Goal: Communication & Community: Answer question/provide support

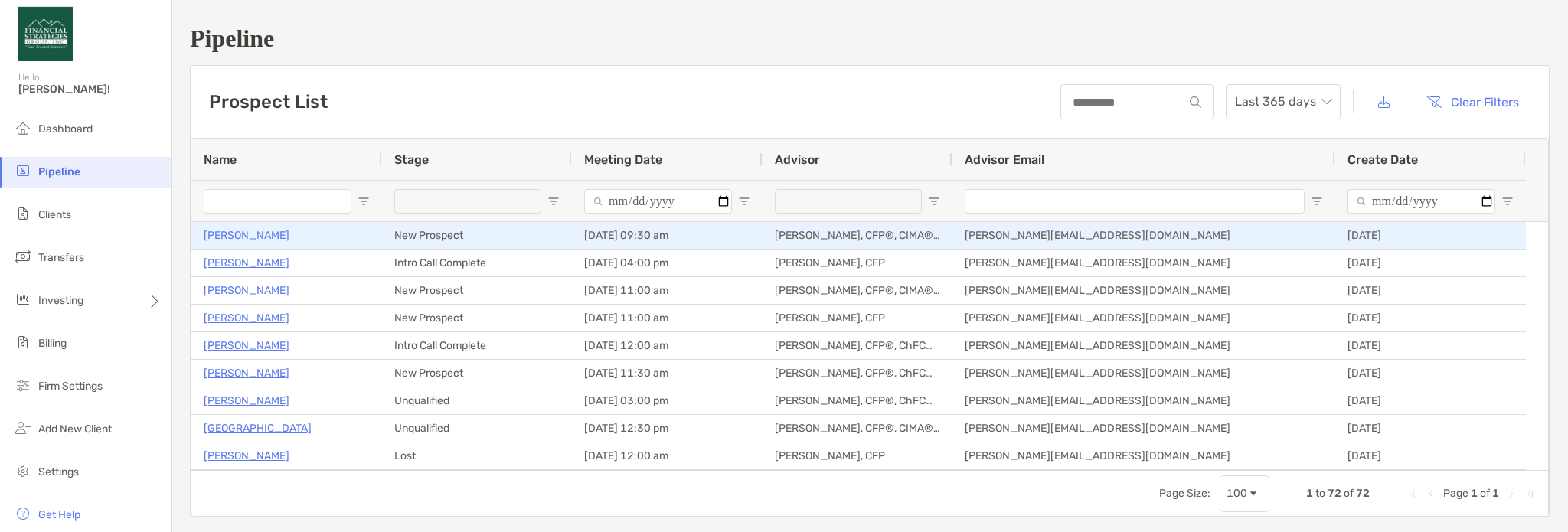
type input "**********"
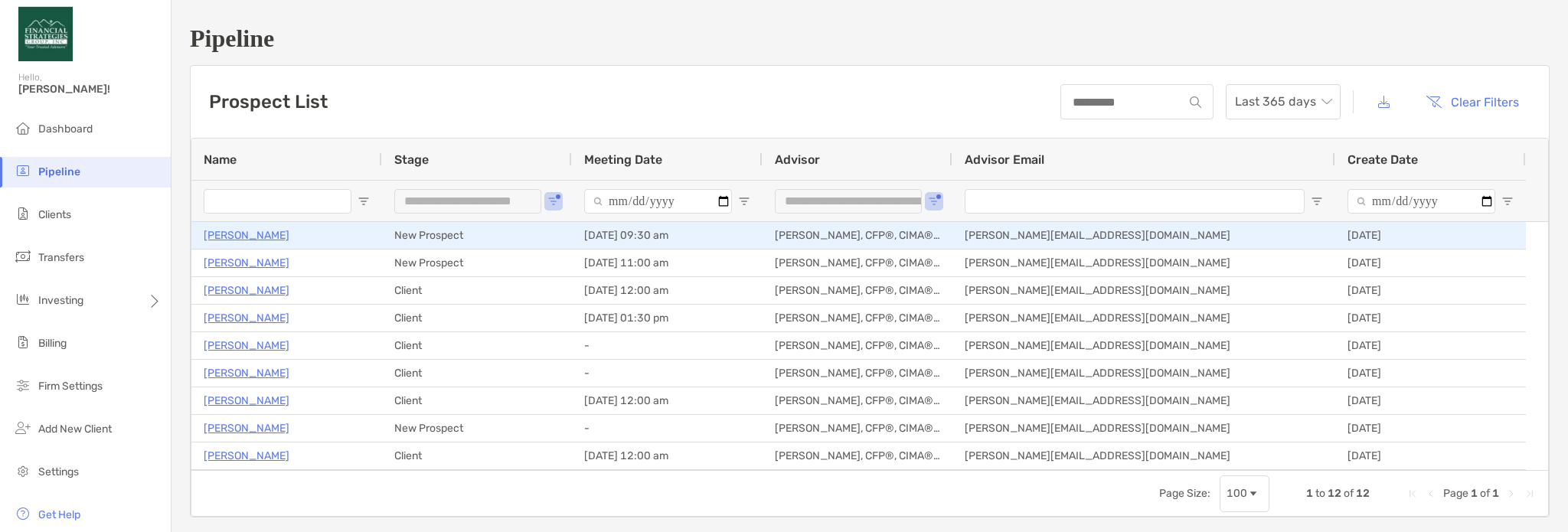
click at [219, 241] on p "Adam Saile" at bounding box center [247, 235] width 86 height 19
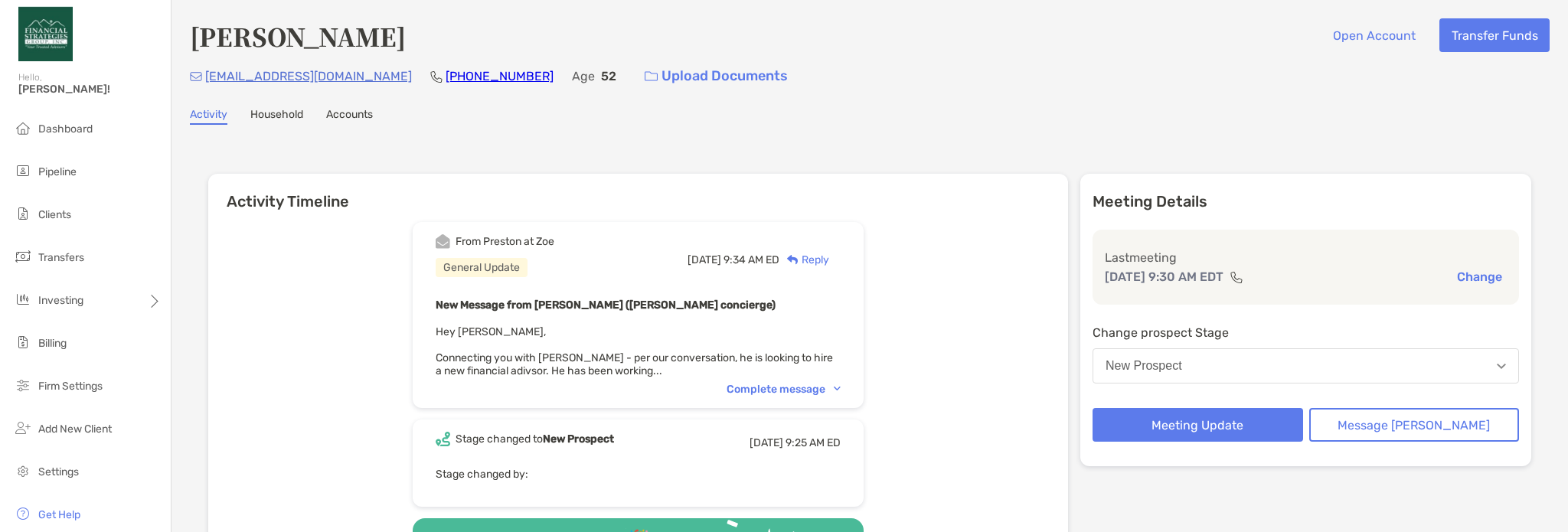
click at [807, 383] on div "Complete message" at bounding box center [783, 389] width 114 height 13
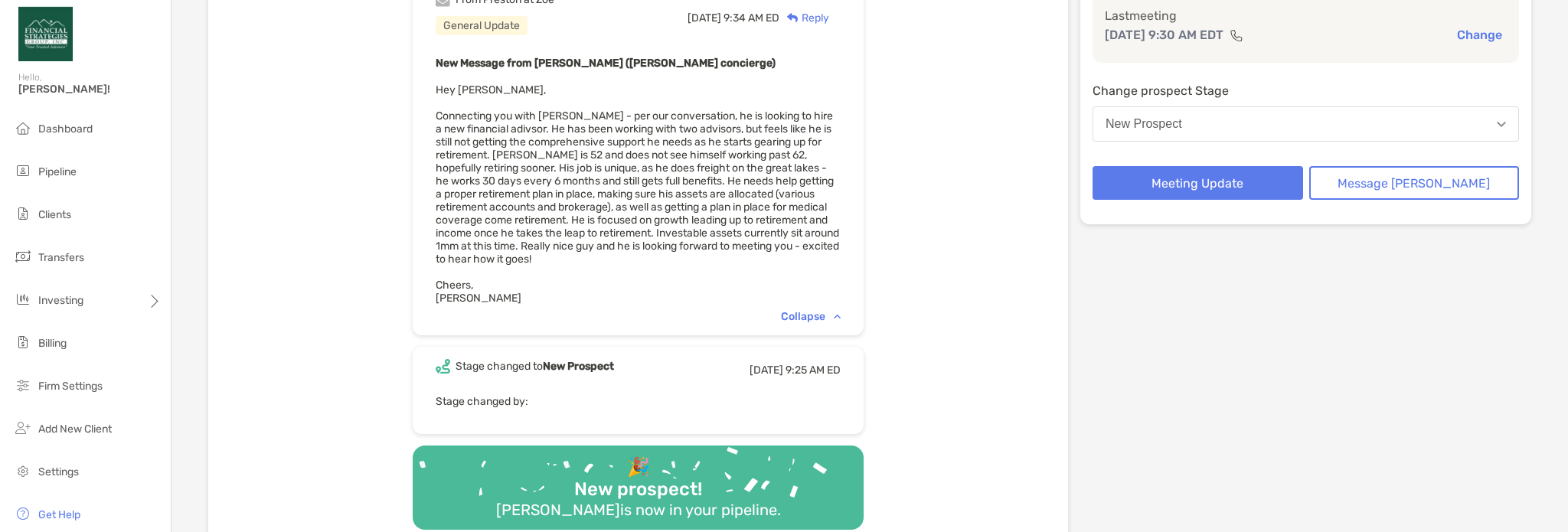
scroll to position [153, 0]
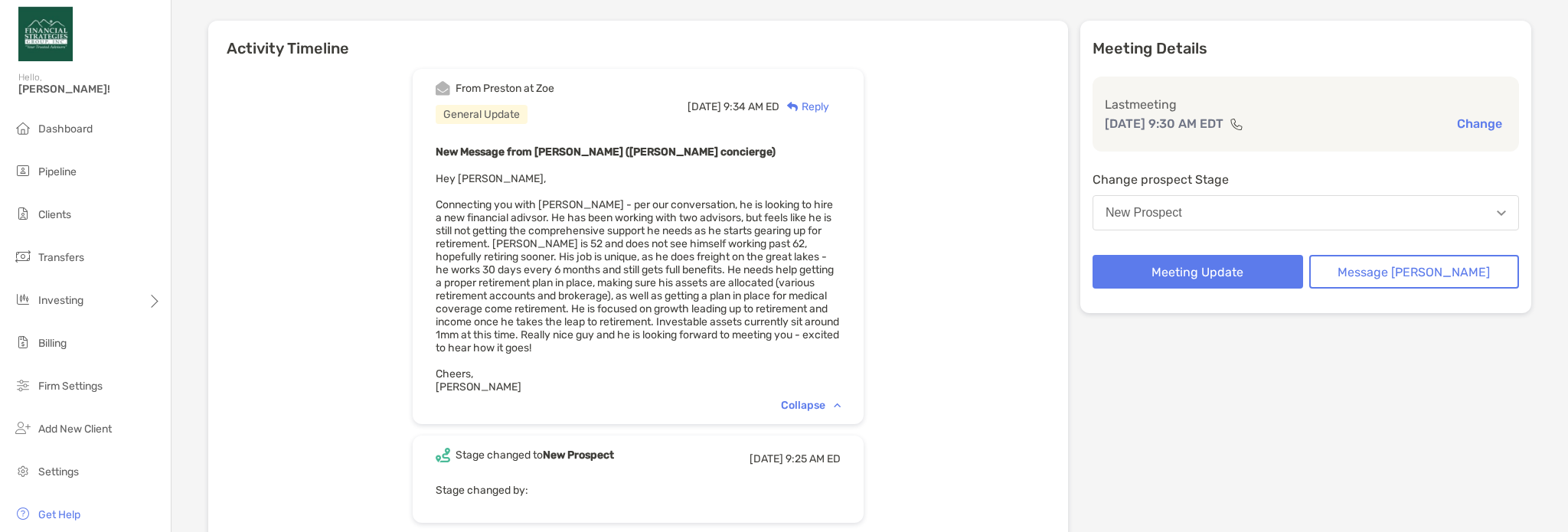
click at [841, 399] on div "Collapse" at bounding box center [810, 405] width 59 height 13
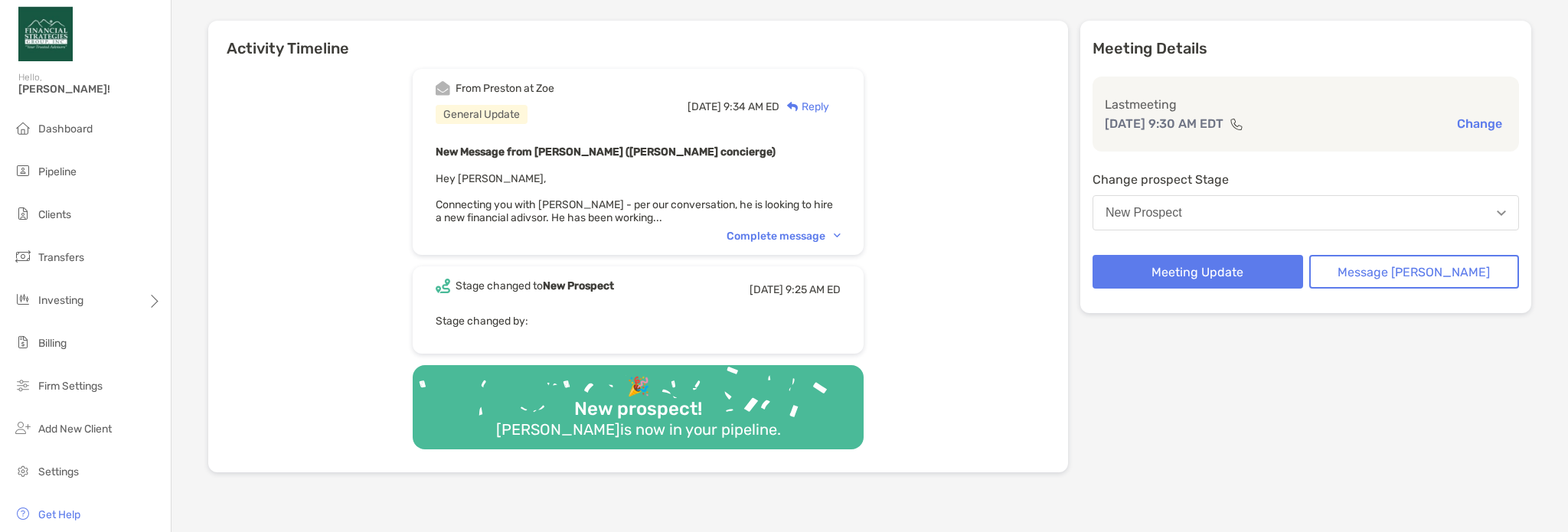
click at [832, 233] on div "Complete message" at bounding box center [783, 236] width 114 height 13
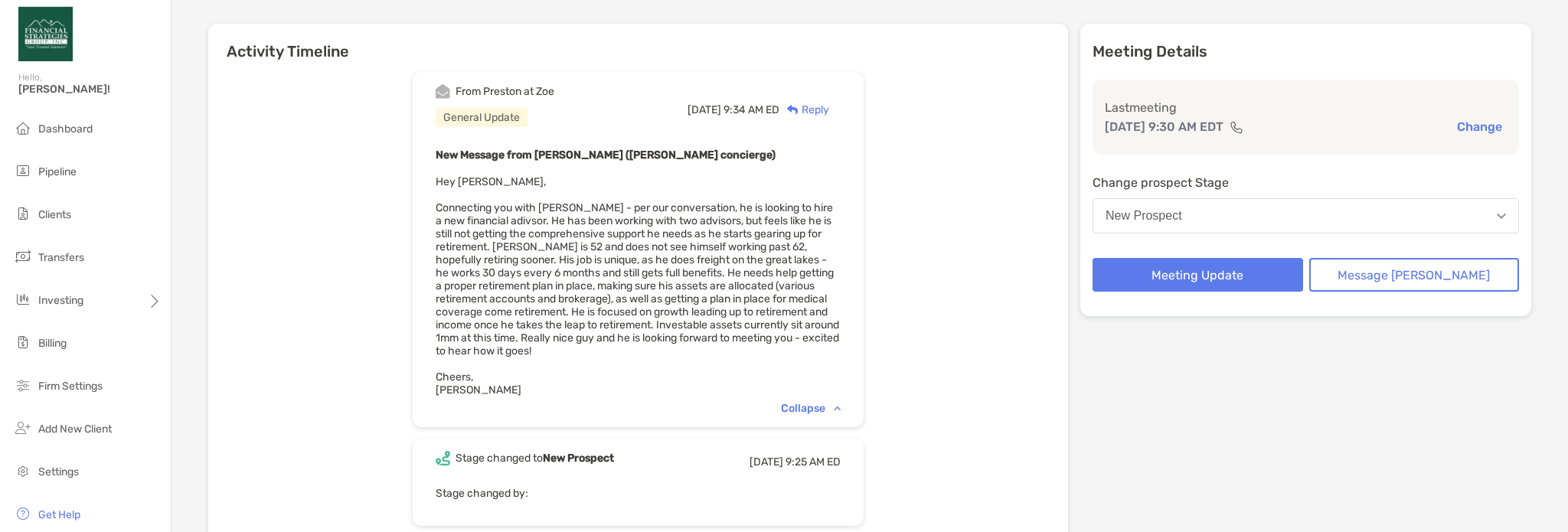
scroll to position [0, 0]
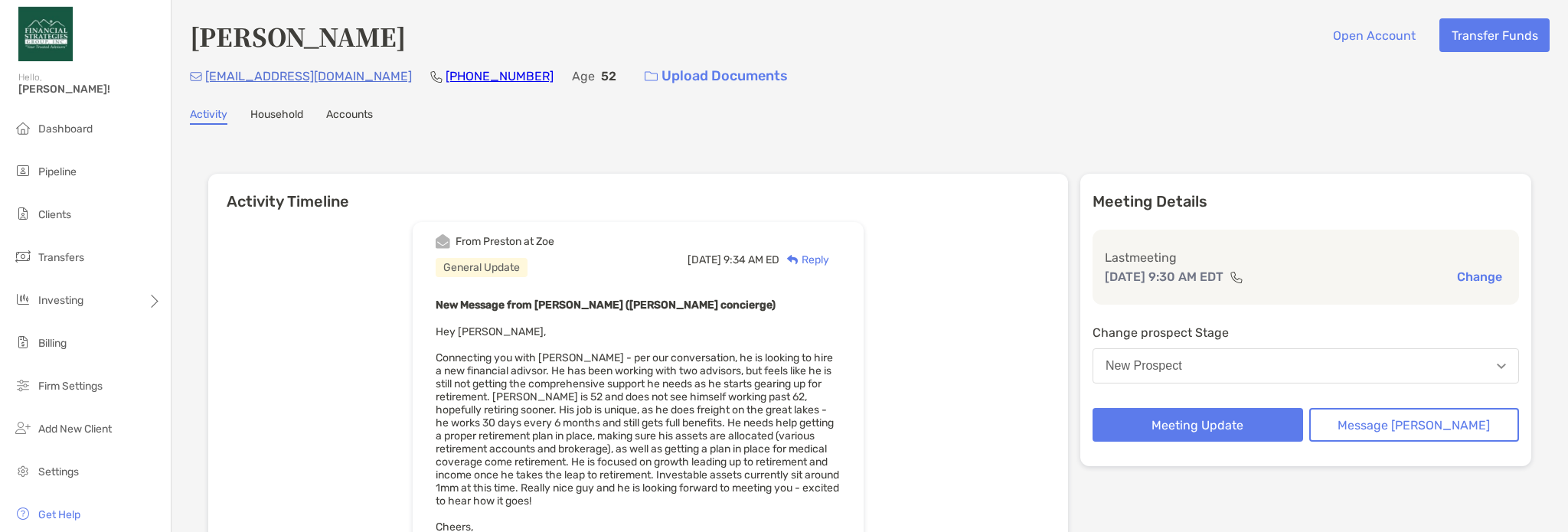
click at [446, 77] on link "(989) 225-1063" at bounding box center [499, 76] width 108 height 15
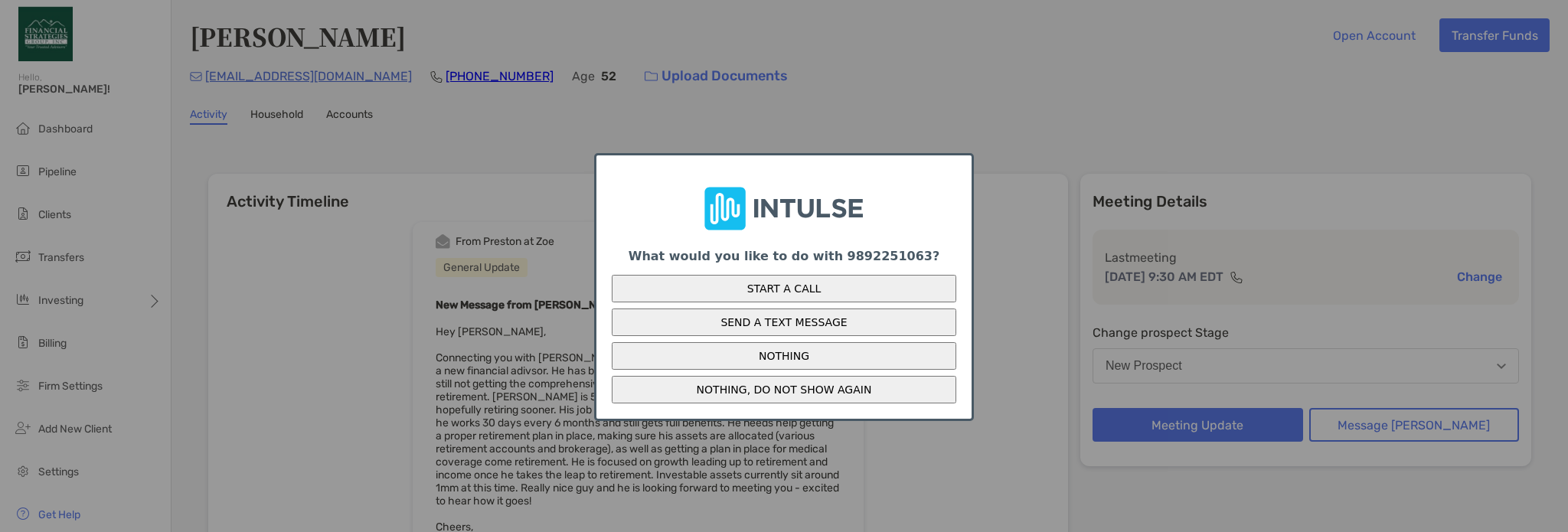
click at [818, 294] on button "START A CALL" at bounding box center [784, 288] width 344 height 28
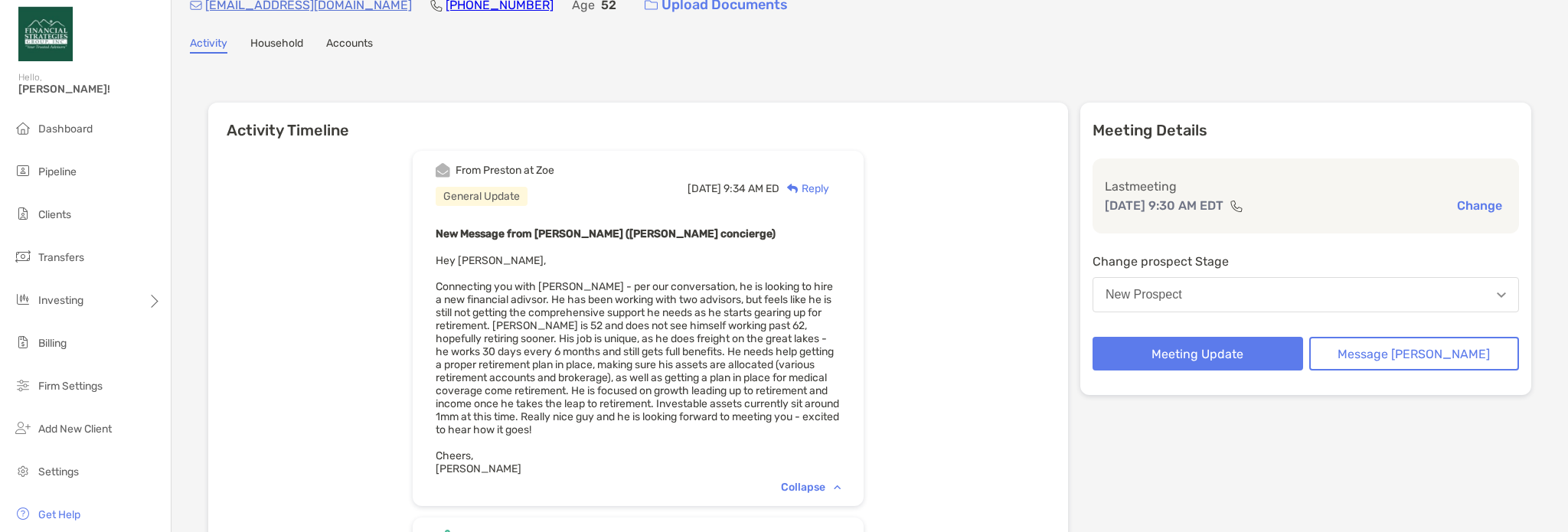
scroll to position [153, 0]
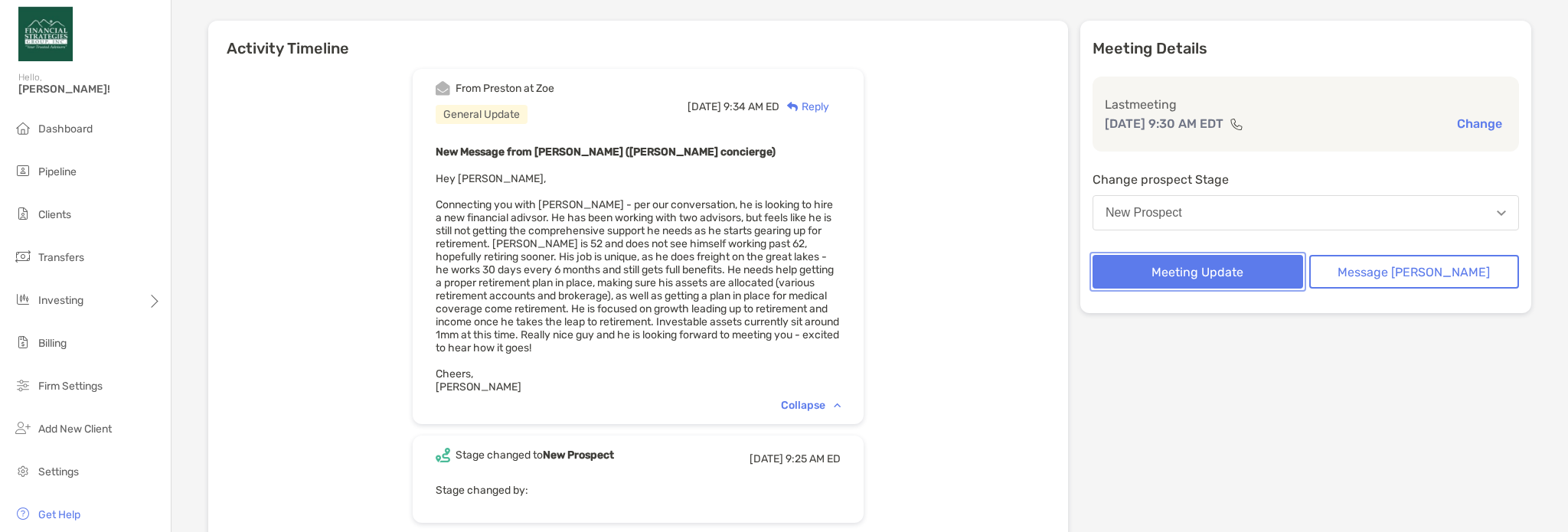
click at [1252, 265] on button "Meeting Update" at bounding box center [1198, 271] width 211 height 34
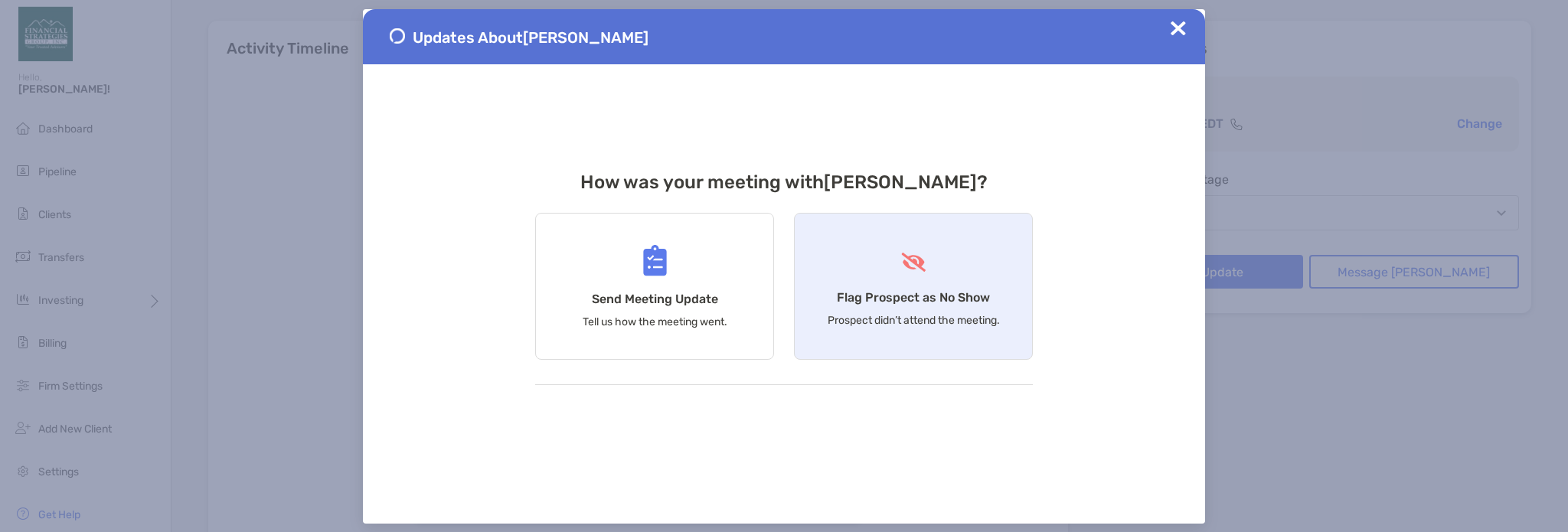
click at [899, 292] on h4 "Flag Prospect as No Show" at bounding box center [913, 297] width 153 height 15
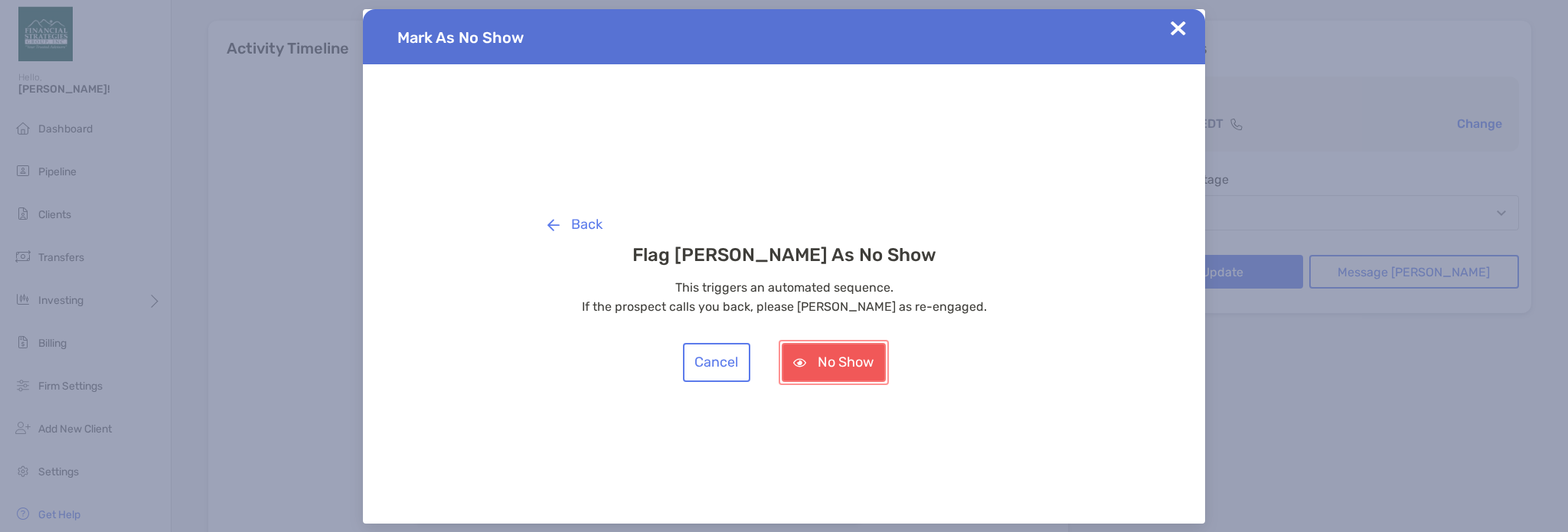
click at [846, 365] on button "No Show" at bounding box center [833, 362] width 104 height 39
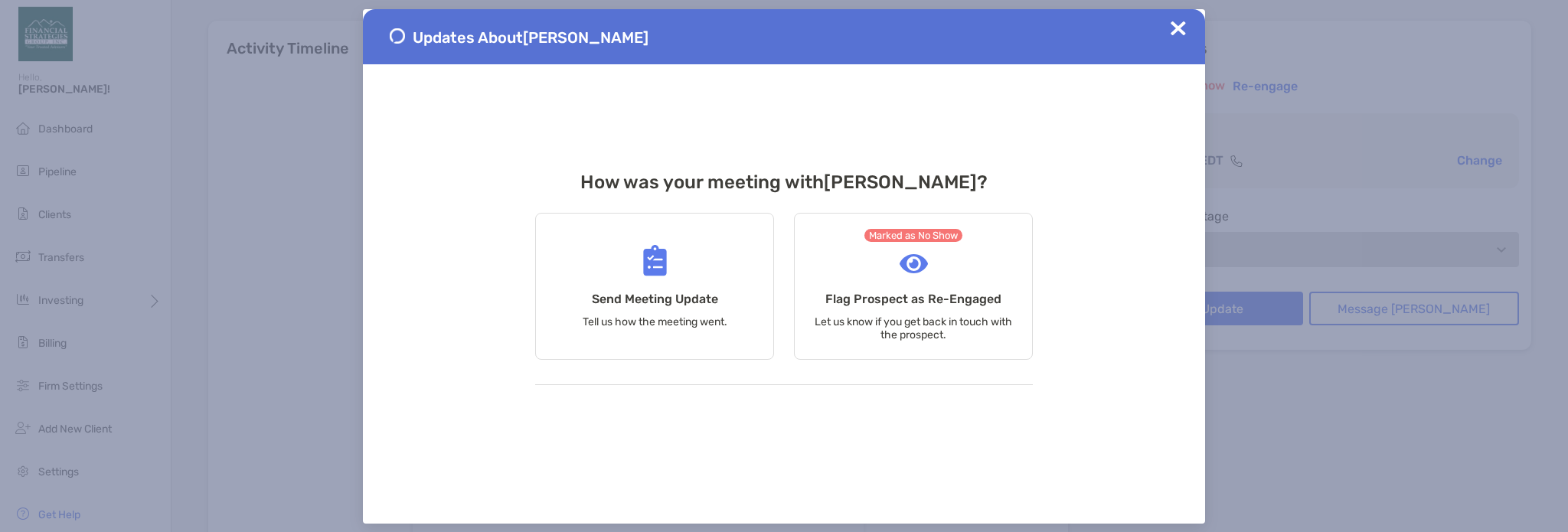
click at [1170, 31] on img at bounding box center [1178, 28] width 15 height 15
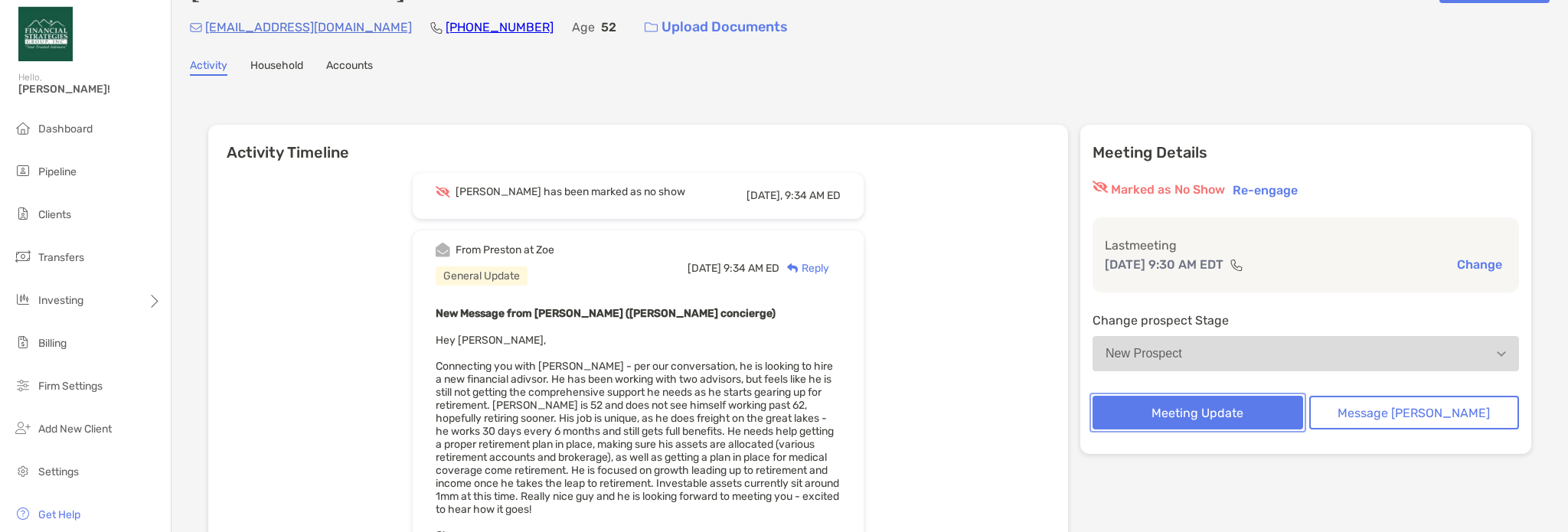
scroll to position [0, 0]
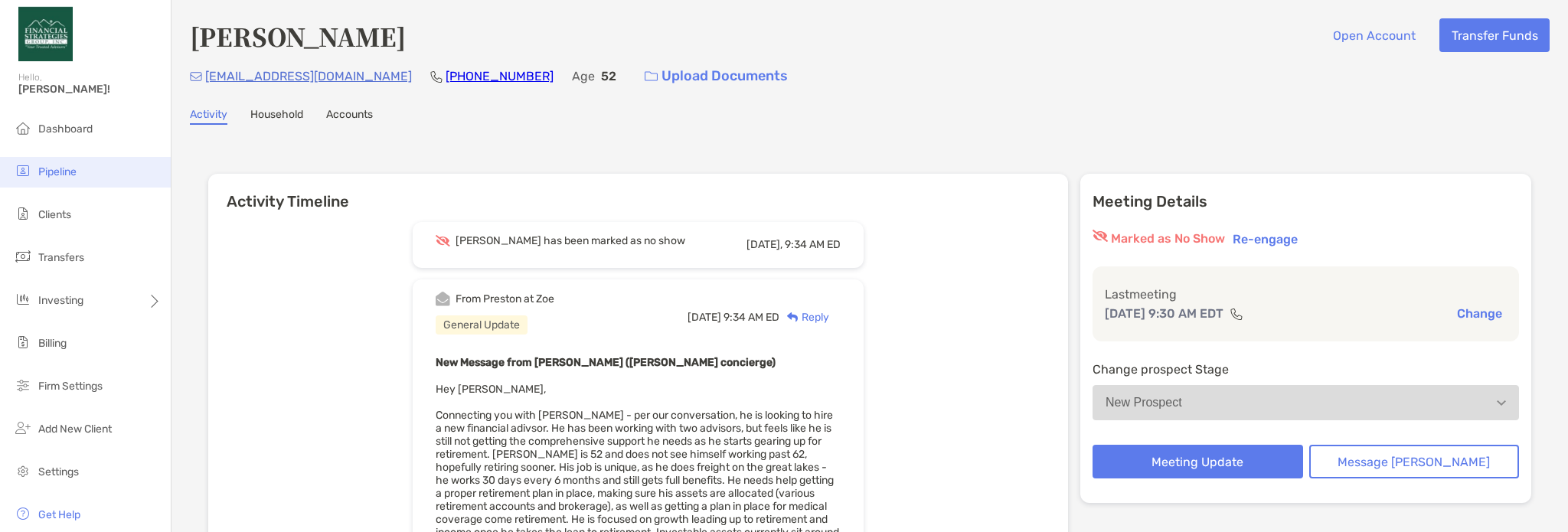
click at [104, 181] on li "Pipeline" at bounding box center [85, 172] width 170 height 31
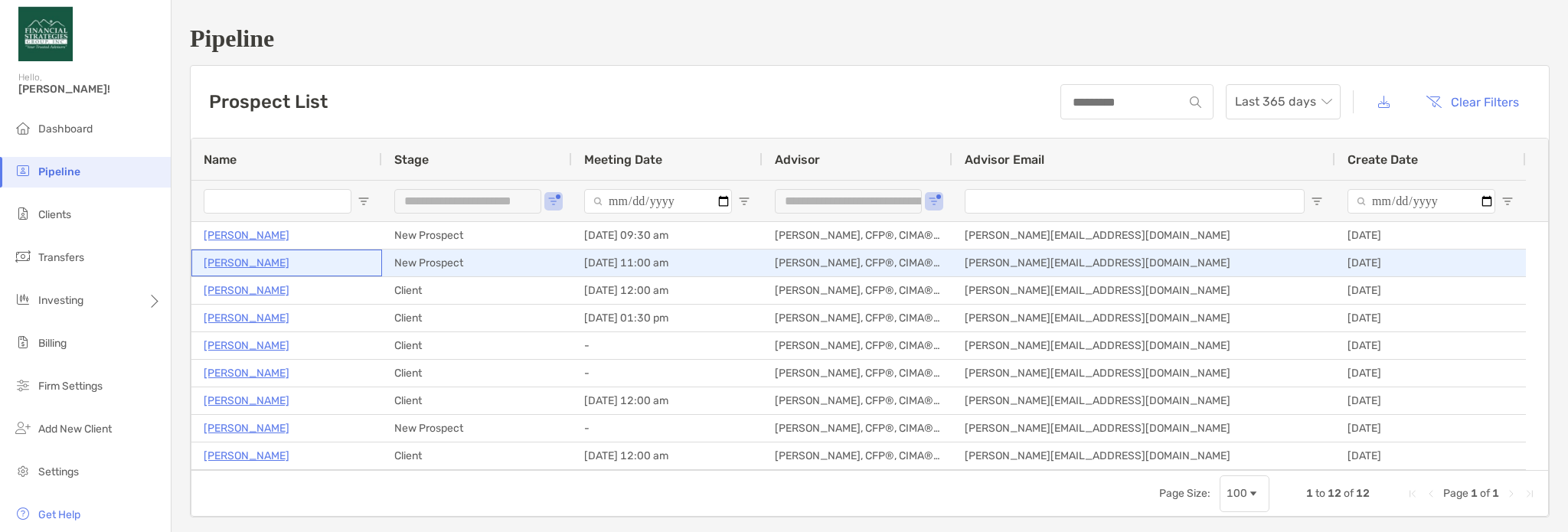
click at [250, 260] on p "[PERSON_NAME]" at bounding box center [247, 263] width 86 height 19
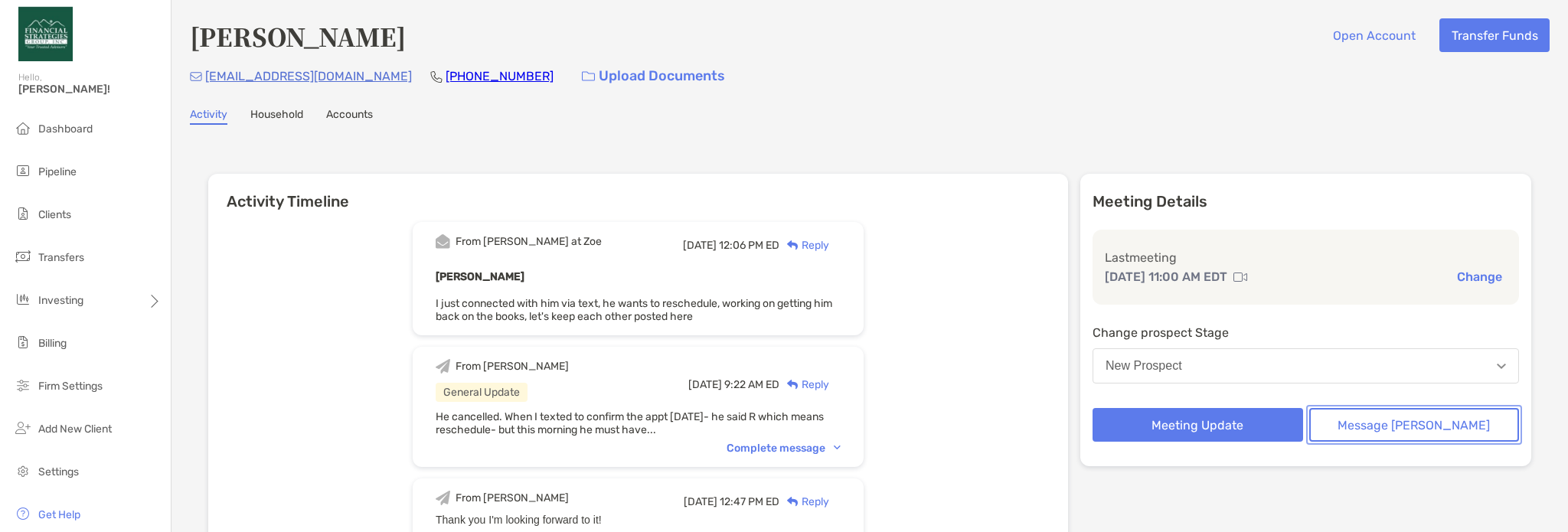
click at [1448, 437] on button "Message [PERSON_NAME]" at bounding box center [1414, 424] width 211 height 34
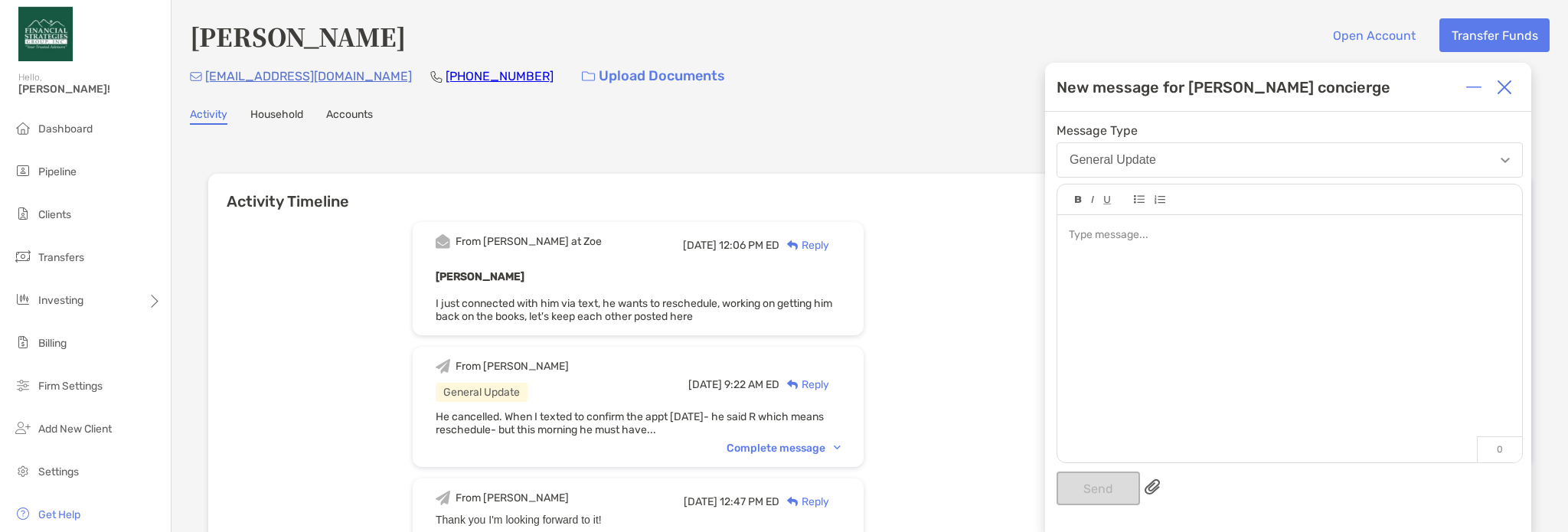
click at [1166, 261] on div at bounding box center [1290, 331] width 465 height 232
click at [1086, 486] on button "Send" at bounding box center [1098, 488] width 83 height 34
